Goal: Task Accomplishment & Management: Manage account settings

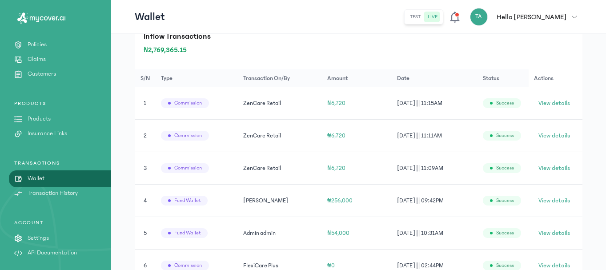
scroll to position [178, 0]
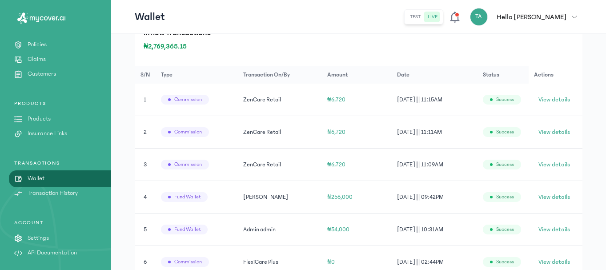
click at [45, 75] on p "Customers" at bounding box center [42, 73] width 28 height 9
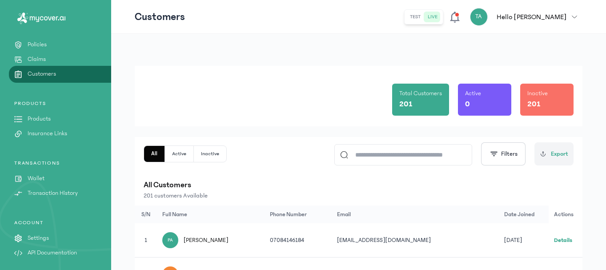
click at [372, 153] on input at bounding box center [407, 154] width 118 height 20
type input "*********"
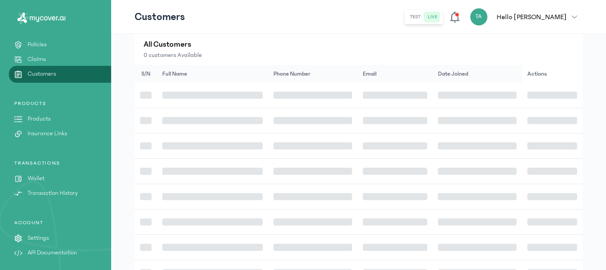
scroll to position [89, 0]
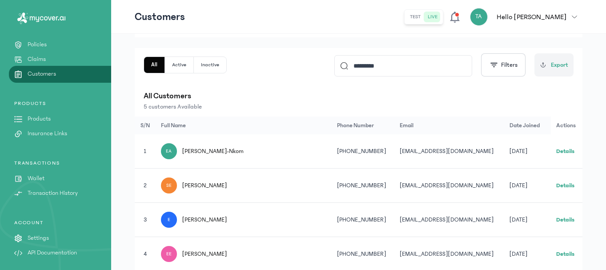
click at [561, 149] on link "Details" at bounding box center [565, 151] width 18 height 6
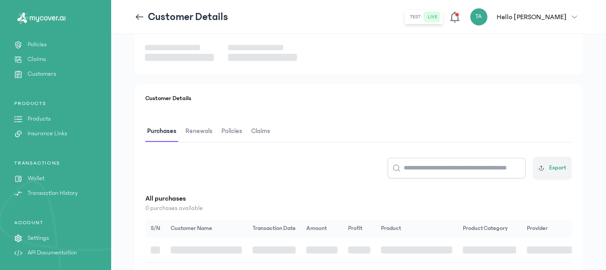
scroll to position [133, 0]
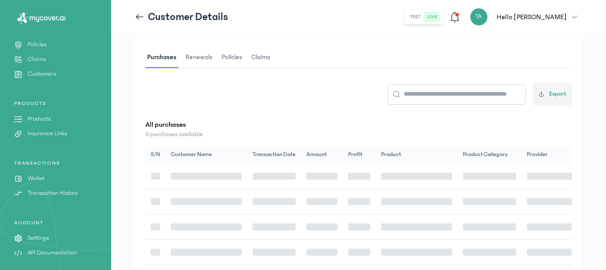
click at [201, 58] on span "Renewals" at bounding box center [199, 57] width 31 height 21
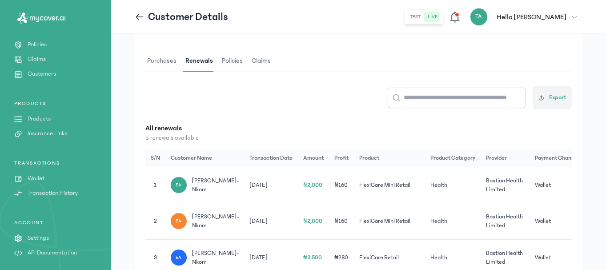
click at [238, 60] on span "Policies" at bounding box center [232, 61] width 24 height 21
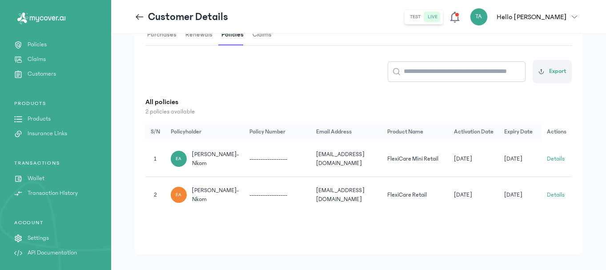
scroll to position [173, 0]
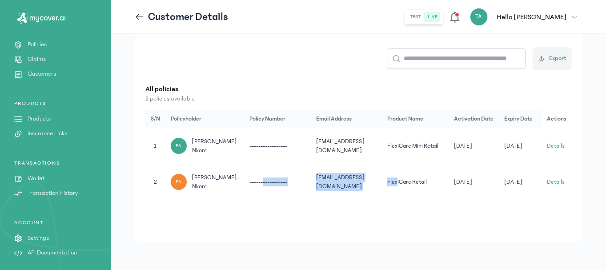
drag, startPoint x: 258, startPoint y: 217, endPoint x: 389, endPoint y: 215, distance: 131.2
click at [389, 200] on tr "2 EA [PERSON_NAME]-Nkom ----------------- [EMAIL_ADDRESS][DOMAIN_NAME] FlexiCar…" at bounding box center [380, 182] width 470 height 36
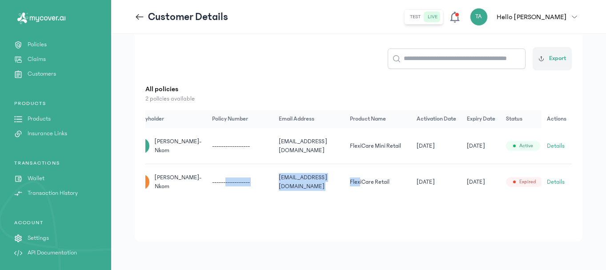
click at [556, 147] on button "Details" at bounding box center [556, 145] width 18 height 9
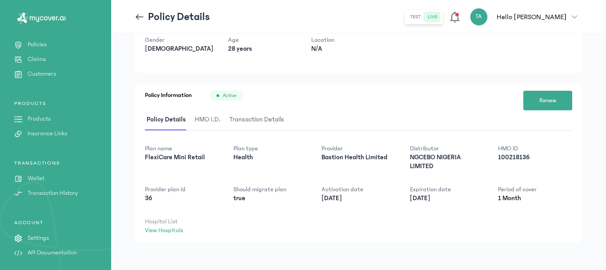
scroll to position [81, 0]
click at [212, 115] on span "HMO I.D." at bounding box center [207, 118] width 29 height 21
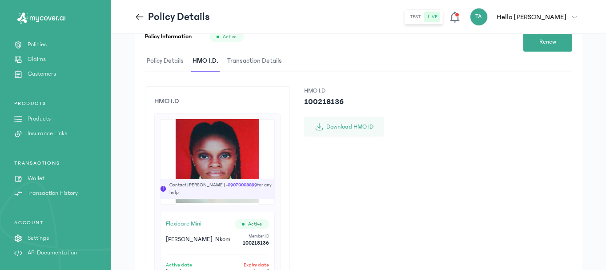
scroll to position [130, 0]
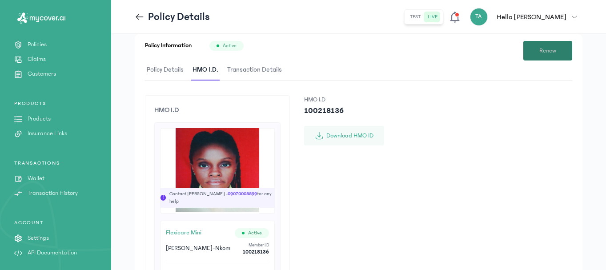
click at [545, 46] on span "Renew" at bounding box center [547, 50] width 17 height 9
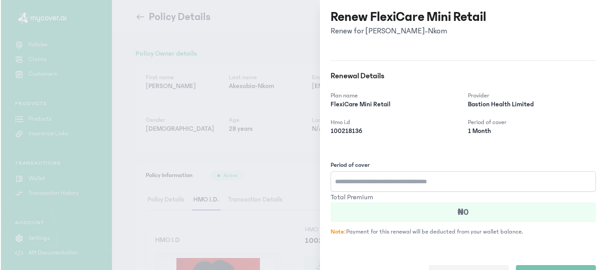
scroll to position [0, 0]
click at [369, 183] on input "Period of cover" at bounding box center [463, 181] width 265 height 20
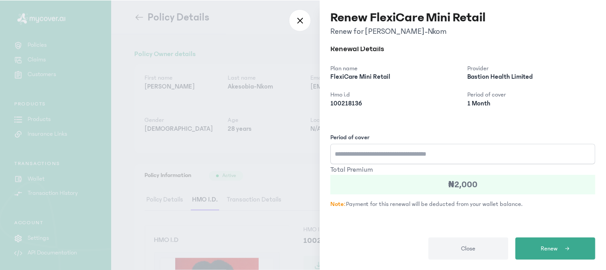
scroll to position [28, 0]
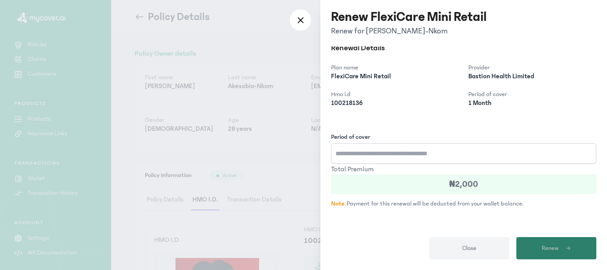
type input "*"
click at [537, 244] on button "Renew" at bounding box center [557, 248] width 80 height 22
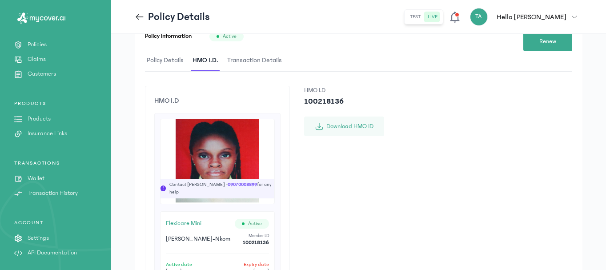
scroll to position [130, 0]
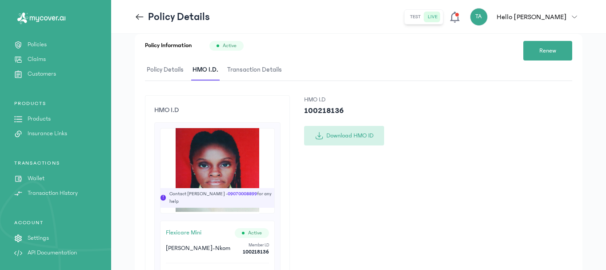
click at [347, 134] on button "Download HMO ID" at bounding box center [344, 136] width 80 height 20
click at [42, 74] on p "Customers" at bounding box center [42, 73] width 28 height 9
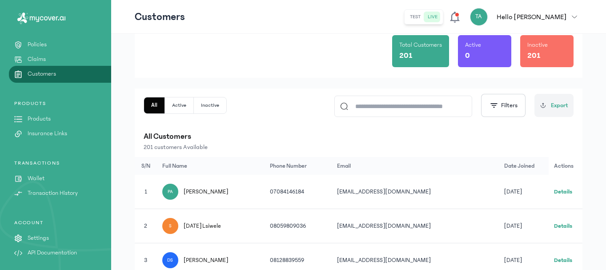
scroll to position [44, 0]
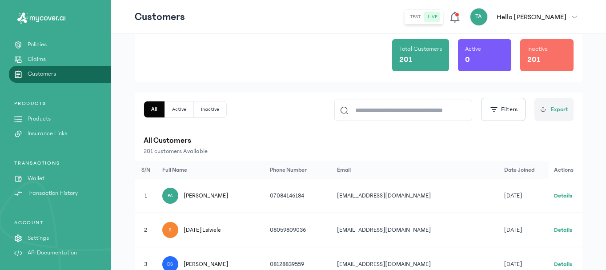
click at [394, 109] on input at bounding box center [407, 110] width 118 height 20
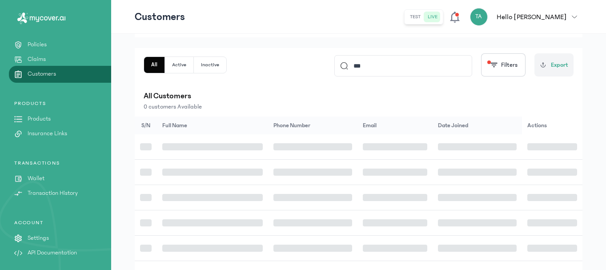
scroll to position [133, 0]
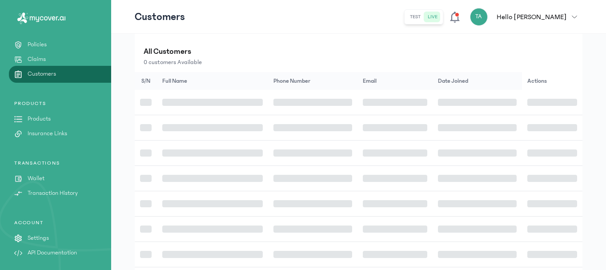
type input "***"
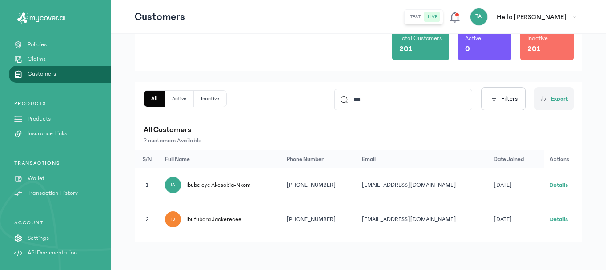
click at [562, 183] on link "Details" at bounding box center [559, 185] width 18 height 6
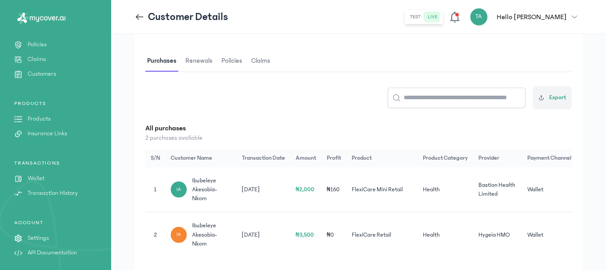
scroll to position [0, 8]
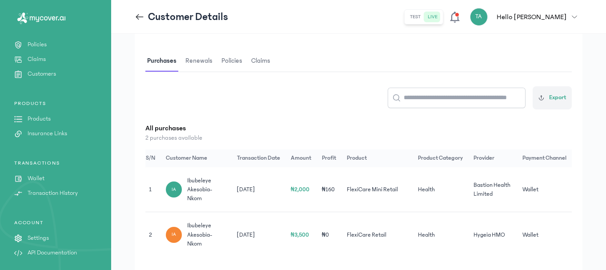
click at [208, 59] on span "Renewals" at bounding box center [199, 61] width 31 height 21
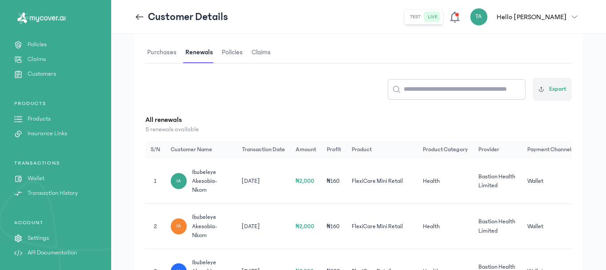
scroll to position [133, 0]
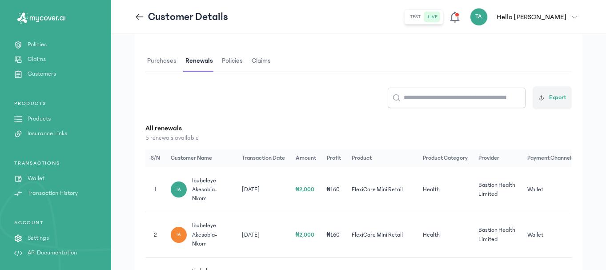
click at [234, 60] on span "Policies" at bounding box center [232, 61] width 24 height 21
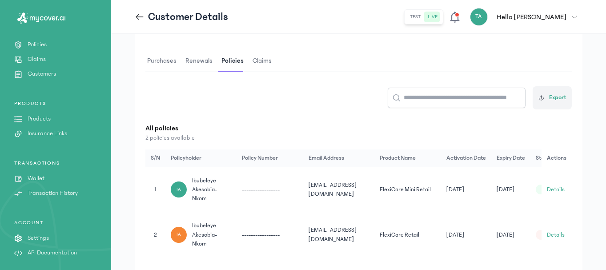
scroll to position [0, 37]
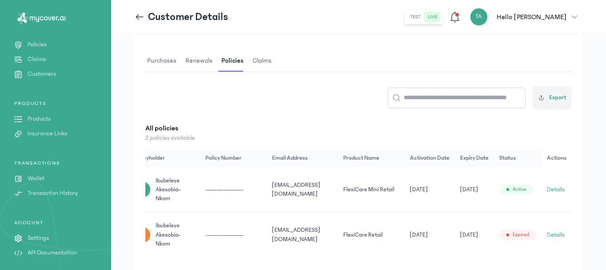
click at [557, 189] on button "Details" at bounding box center [556, 189] width 18 height 9
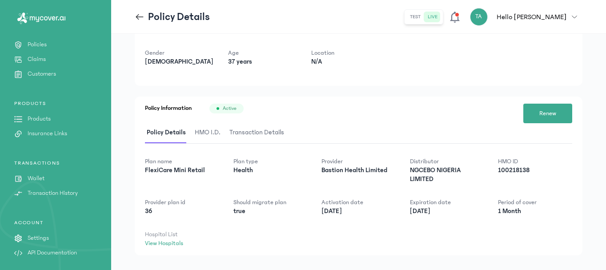
scroll to position [81, 0]
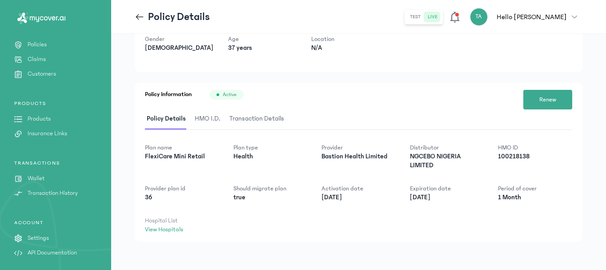
click at [205, 112] on span "HMO I.D." at bounding box center [207, 118] width 29 height 21
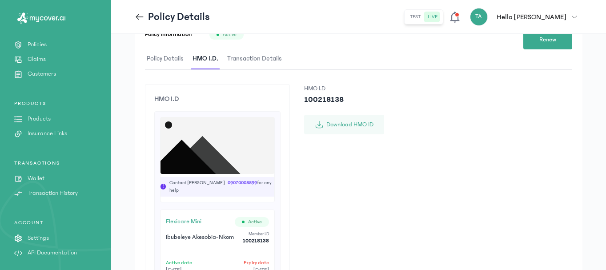
scroll to position [125, 0]
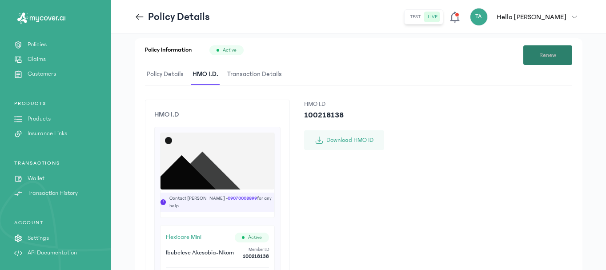
click at [536, 57] on button "Renew" at bounding box center [547, 55] width 49 height 20
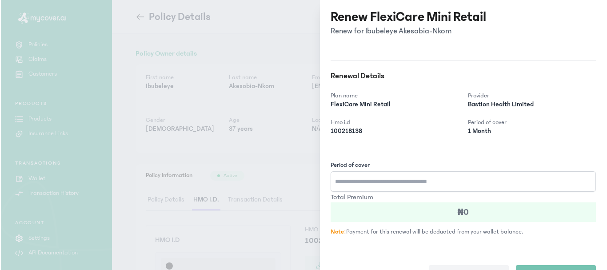
scroll to position [0, 0]
click at [345, 181] on input "Period of cover" at bounding box center [463, 181] width 265 height 20
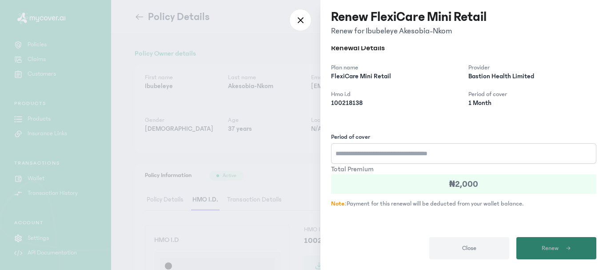
type input "*"
click at [571, 247] on button "Renew" at bounding box center [557, 248] width 80 height 22
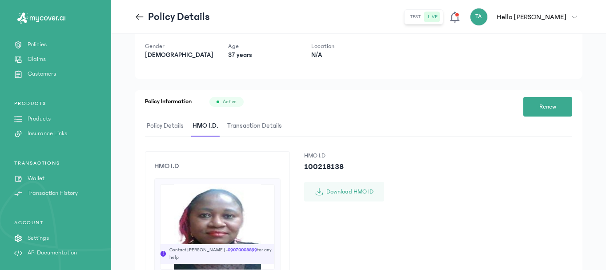
scroll to position [133, 0]
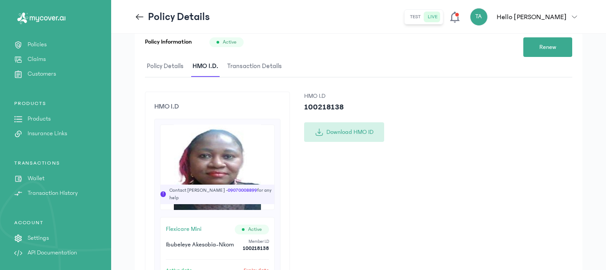
click at [344, 133] on button "Download HMO ID" at bounding box center [344, 132] width 80 height 20
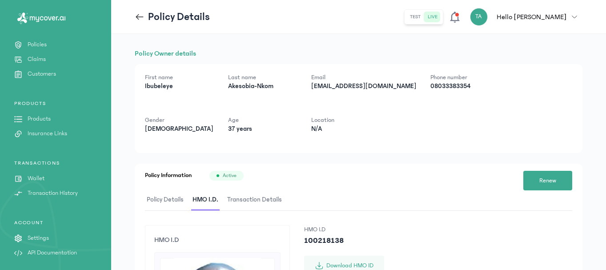
click at [50, 178] on link "Wallet" at bounding box center [55, 178] width 111 height 9
